Goal: Transaction & Acquisition: Purchase product/service

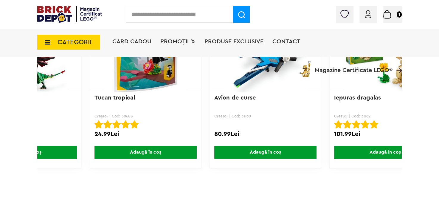
scroll to position [0, 231]
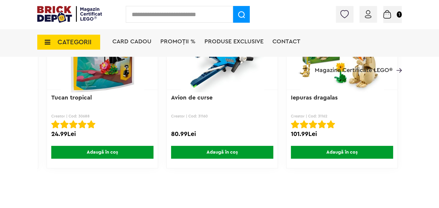
drag, startPoint x: 310, startPoint y: 183, endPoint x: 343, endPoint y: 178, distance: 32.6
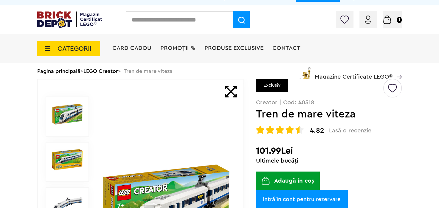
scroll to position [6, 0]
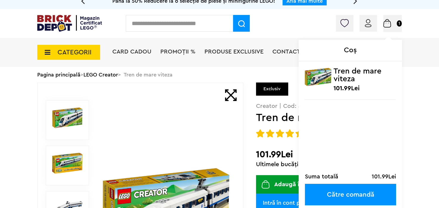
click at [0, 0] on span "Coș" at bounding box center [0, 0] width 0 height 0
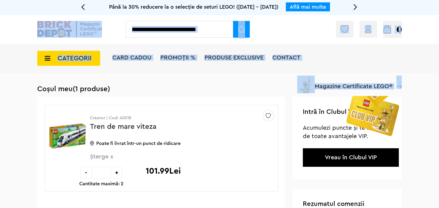
drag, startPoint x: 439, startPoint y: 23, endPoint x: 435, endPoint y: 103, distance: 79.7
drag, startPoint x: 432, startPoint y: 81, endPoint x: 442, endPoint y: 52, distance: 30.7
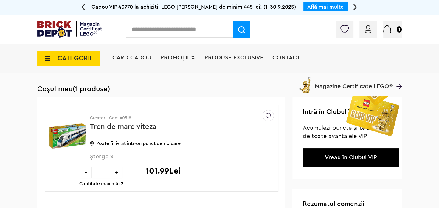
click at [430, 7] on div "Cadou VIP 40770 la achiziții LEGO Harry Potter de minim 445 lei! (1-30.9.2025) …" at bounding box center [219, 7] width 439 height 15
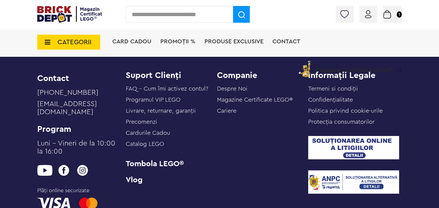
scroll to position [695, 0]
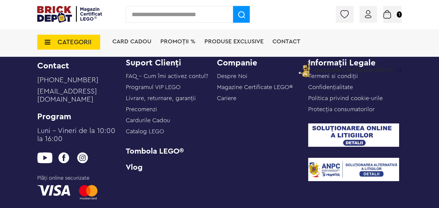
click at [181, 96] on link "Livrare, returnare, garanţii" at bounding box center [161, 98] width 70 height 6
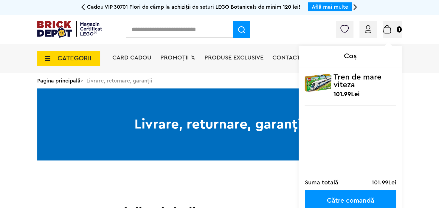
click at [0, 0] on span "Coș" at bounding box center [0, 0] width 0 height 0
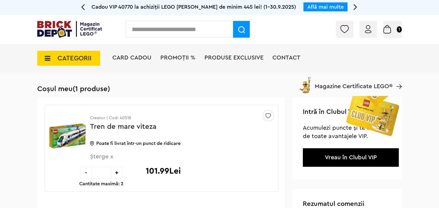
click at [362, 85] on h1 "Coșul meu (1 produse)" at bounding box center [219, 89] width 365 height 8
click at [399, 85] on h1 "Coșul meu (1 produse)" at bounding box center [219, 89] width 365 height 8
click at [307, 87] on h1 "Coșul meu (1 produse)" at bounding box center [219, 89] width 365 height 8
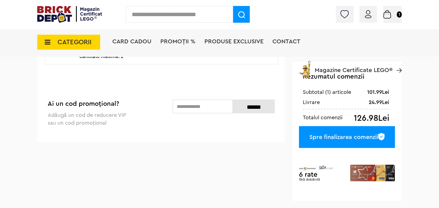
scroll to position [150, 0]
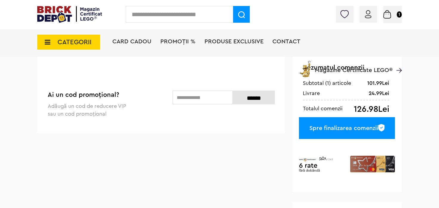
click at [336, 124] on div "Spre finalizarea comenzii" at bounding box center [347, 128] width 96 height 22
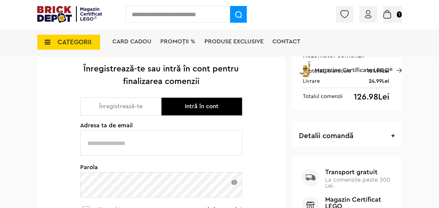
scroll to position [62, 0]
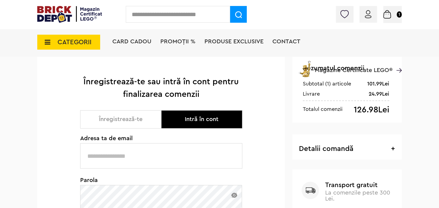
click at [179, 120] on button "Intră în cont" at bounding box center [201, 119] width 81 height 18
click at [130, 158] on input "text" at bounding box center [161, 155] width 162 height 25
type input "**********"
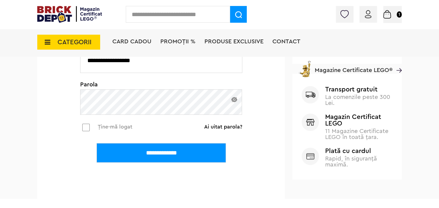
scroll to position [163, 0]
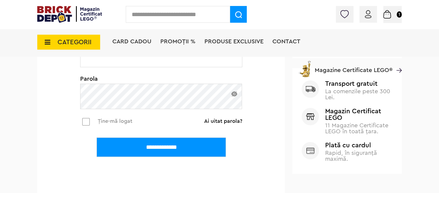
click at [138, 149] on input "**********" at bounding box center [161, 146] width 129 height 19
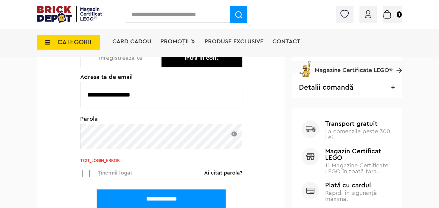
scroll to position [128, 0]
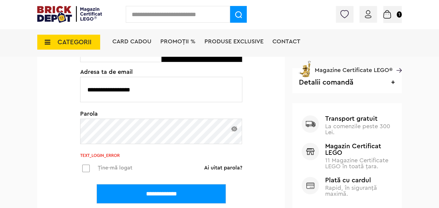
click at [232, 128] on img at bounding box center [234, 128] width 6 height 5
click at [156, 193] on input "**********" at bounding box center [161, 193] width 129 height 19
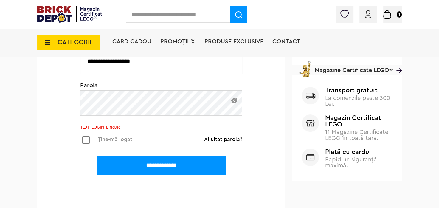
scroll to position [166, 0]
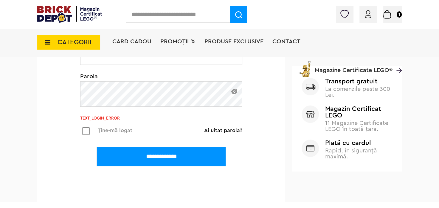
click at [436, 66] on div "Cadou VIP 40770 la achiziții LEGO [PERSON_NAME] de minim 445 lei! (1-30.9.2025)…" at bounding box center [219, 17] width 439 height 367
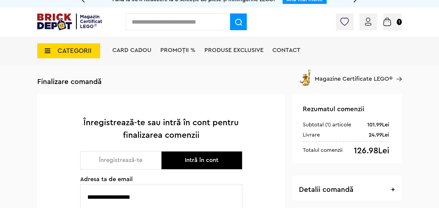
scroll to position [0, 0]
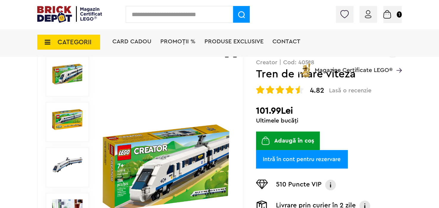
scroll to position [66, 0]
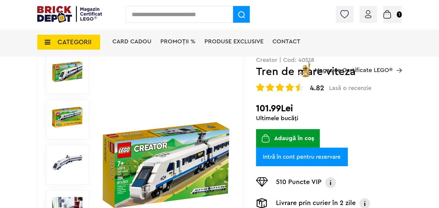
click at [0, 0] on span "Conectare" at bounding box center [0, 0] width 0 height 0
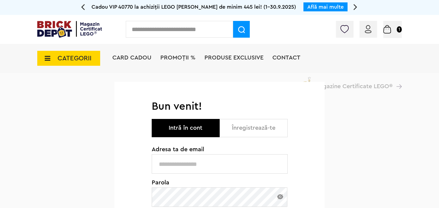
click at [195, 165] on input "text" at bounding box center [220, 163] width 136 height 19
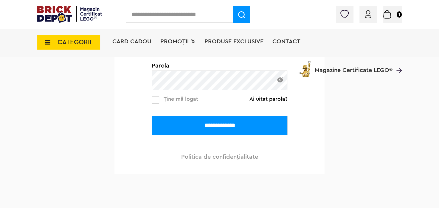
scroll to position [140, 0]
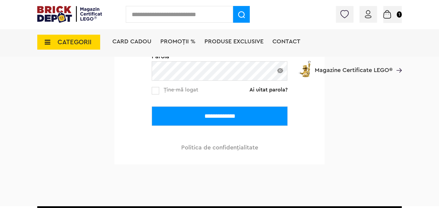
click at [245, 115] on input "**********" at bounding box center [220, 115] width 136 height 19
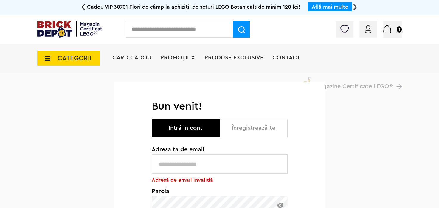
click at [196, 165] on input "text" at bounding box center [220, 163] width 136 height 19
type input "**********"
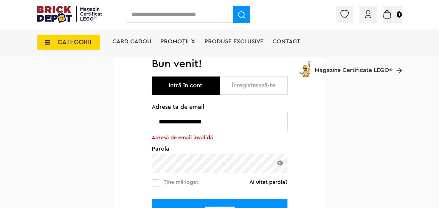
scroll to position [92, 0]
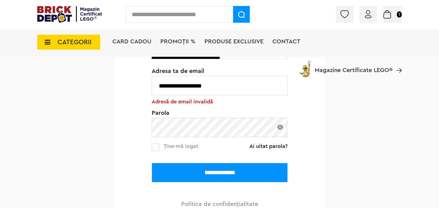
click at [278, 126] on img at bounding box center [280, 126] width 6 height 5
click at [278, 127] on img at bounding box center [280, 126] width 6 height 5
click at [223, 171] on input "**********" at bounding box center [220, 172] width 136 height 19
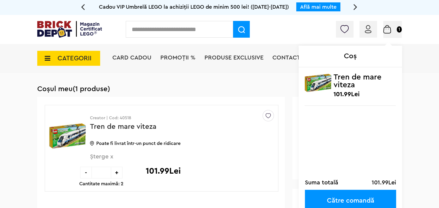
click at [0, 0] on span "Coș" at bounding box center [0, 0] width 0 height 0
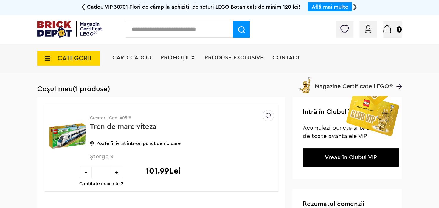
click at [397, 85] on h1 "Coșul meu (1 produse)" at bounding box center [219, 89] width 365 height 8
click at [357, 111] on img at bounding box center [372, 133] width 60 height 75
click at [368, 114] on img at bounding box center [372, 133] width 60 height 75
click at [374, 114] on img at bounding box center [372, 133] width 60 height 75
click at [355, 87] on h1 "Coșul meu (1 produse)" at bounding box center [219, 89] width 365 height 8
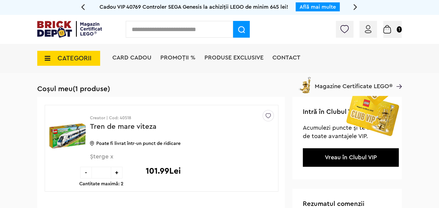
drag, startPoint x: 337, startPoint y: 85, endPoint x: 307, endPoint y: 84, distance: 29.6
click at [336, 85] on h1 "Coșul meu (1 produse)" at bounding box center [219, 89] width 365 height 8
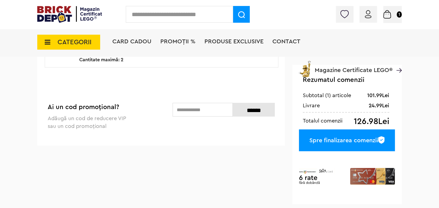
scroll to position [111, 0]
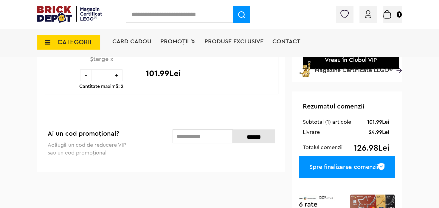
click at [345, 167] on div "Spre finalizarea comenzii" at bounding box center [347, 167] width 96 height 22
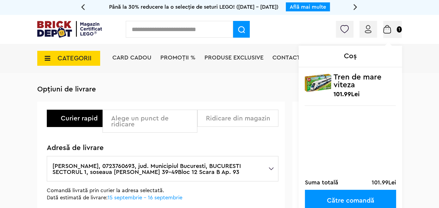
click at [335, 199] on link "Către comandă" at bounding box center [350, 199] width 91 height 21
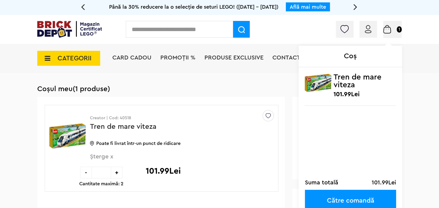
click at [0, 0] on span "Coș" at bounding box center [0, 0] width 0 height 0
click at [378, 183] on p "101.99Lei" at bounding box center [384, 182] width 24 height 6
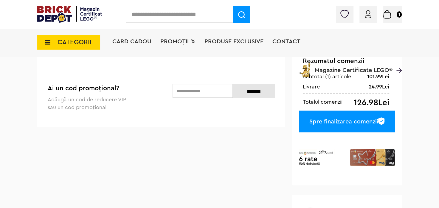
scroll to position [162, 0]
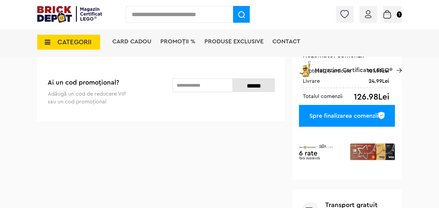
click at [345, 116] on div "Spre finalizarea comenzii" at bounding box center [347, 116] width 96 height 22
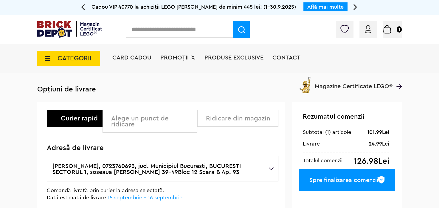
click at [222, 118] on div "Ridicare din magazin" at bounding box center [240, 118] width 68 height 6
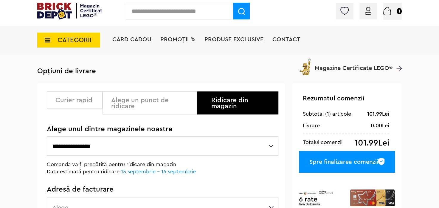
scroll to position [20, 0]
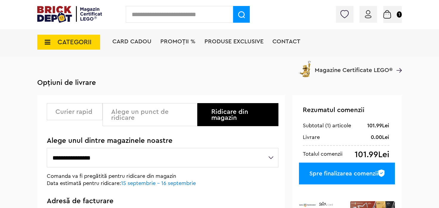
click at [174, 112] on div "Alege un punct de ridicare" at bounding box center [152, 115] width 82 height 12
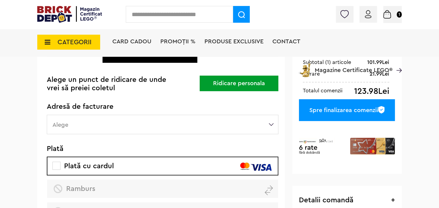
scroll to position [89, 0]
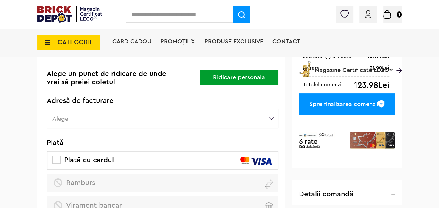
click at [96, 76] on div "CATEGORII Jucării LEGO Card Cadou LEGO Animal Crossing Nou Architecture Nou Art…" at bounding box center [219, 52] width 365 height 49
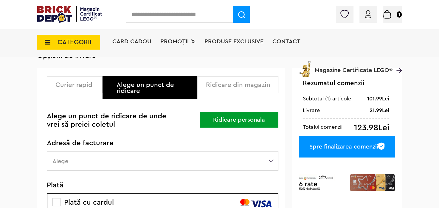
scroll to position [47, 0]
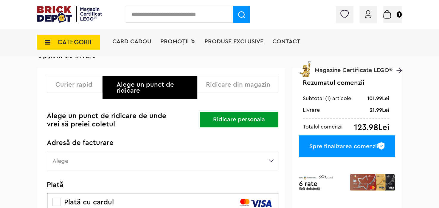
click at [237, 84] on div "Ridicare din magazin" at bounding box center [240, 84] width 68 height 6
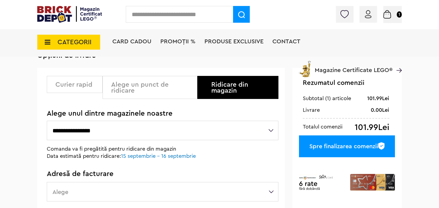
click at [103, 130] on select "**********" at bounding box center [163, 129] width 232 height 19
select select "**"
click at [47, 123] on select "**********" at bounding box center [163, 129] width 232 height 19
click at [274, 133] on select "**********" at bounding box center [163, 129] width 232 height 19
click at [273, 134] on select "**********" at bounding box center [163, 129] width 232 height 19
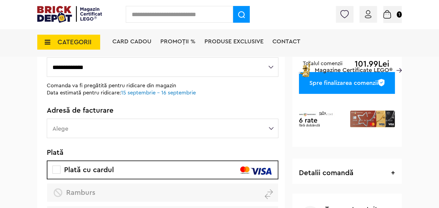
scroll to position [112, 0]
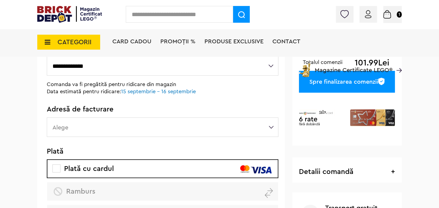
click at [133, 125] on label "Alege" at bounding box center [163, 126] width 232 height 19
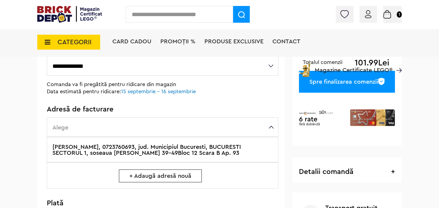
click at [206, 150] on label "Sasu Camelia, 0723760693, jud. Municipiul Bucuresti, BUCURESTI SECTORUL 1, sose…" at bounding box center [163, 149] width 232 height 25
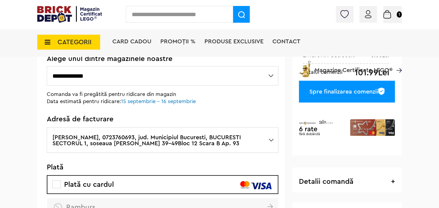
scroll to position [99, 0]
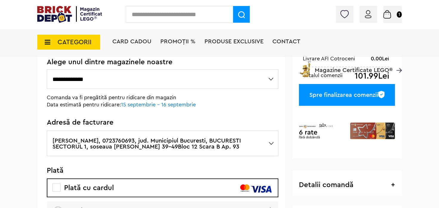
click at [361, 95] on div "Spre finalizarea comenzii" at bounding box center [347, 95] width 96 height 22
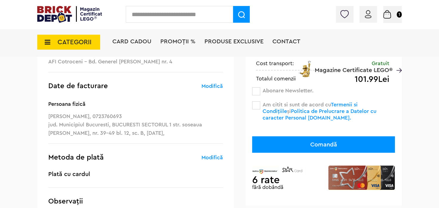
scroll to position [94, 0]
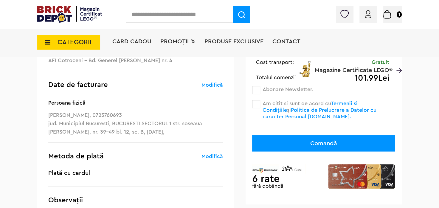
click at [254, 104] on span at bounding box center [256, 104] width 8 height 8
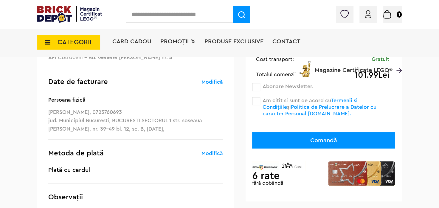
scroll to position [103, 0]
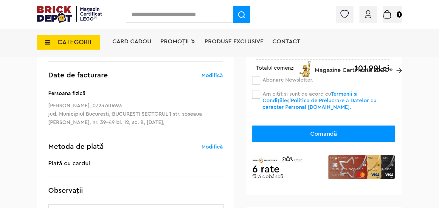
click at [306, 131] on button "Comandă" at bounding box center [323, 133] width 143 height 16
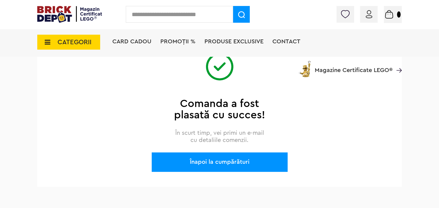
scroll to position [81, 0]
